Goal: Transaction & Acquisition: Download file/media

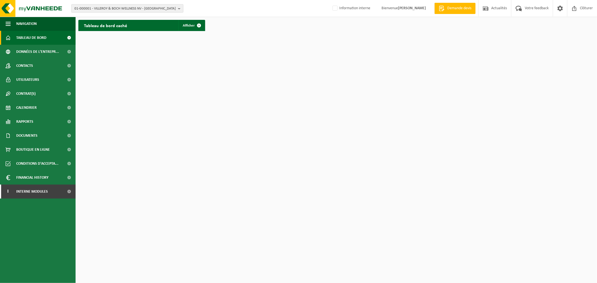
click at [125, 6] on span "01-000001 - VILLEROY & BOCH WELLNESS NV - ROESELARE" at bounding box center [125, 8] width 101 height 8
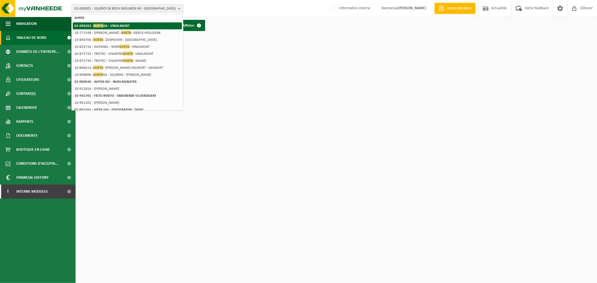
type input "avieta"
click at [117, 26] on strong "01-098202 - AVIETA SA - VINALMONT" at bounding box center [102, 26] width 55 height 4
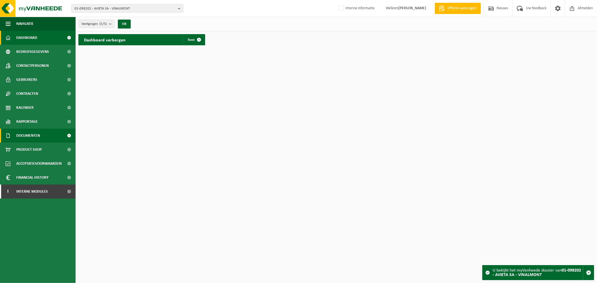
click at [34, 136] on span "Documenten" at bounding box center [28, 136] width 24 height 14
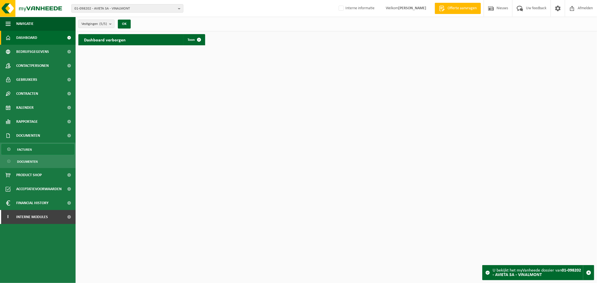
click at [37, 152] on link "Facturen" at bounding box center [37, 149] width 73 height 11
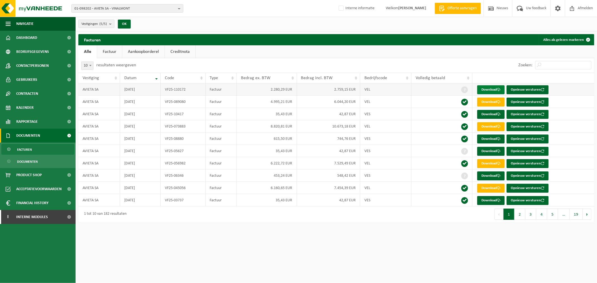
click at [485, 87] on link "Download" at bounding box center [491, 89] width 27 height 9
click at [488, 100] on link "Download" at bounding box center [491, 102] width 27 height 9
click at [485, 112] on link "Download" at bounding box center [491, 114] width 27 height 9
click at [499, 128] on span at bounding box center [499, 127] width 4 height 4
click at [497, 90] on link "Download" at bounding box center [491, 89] width 27 height 9
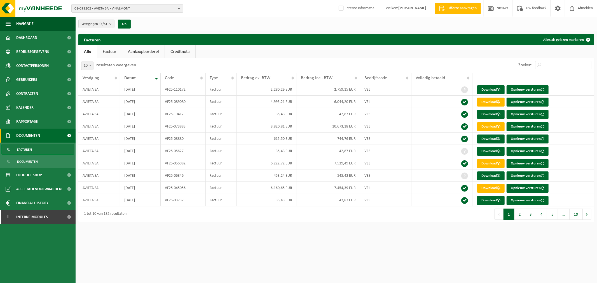
click at [244, 238] on html "01-098202 - AVIETA SA - VINALMONT 10-771548 - WEERTS - AVIETA - GRÂCE-HOLLOGNE …" at bounding box center [298, 141] width 597 height 283
